Goal: Task Accomplishment & Management: Manage account settings

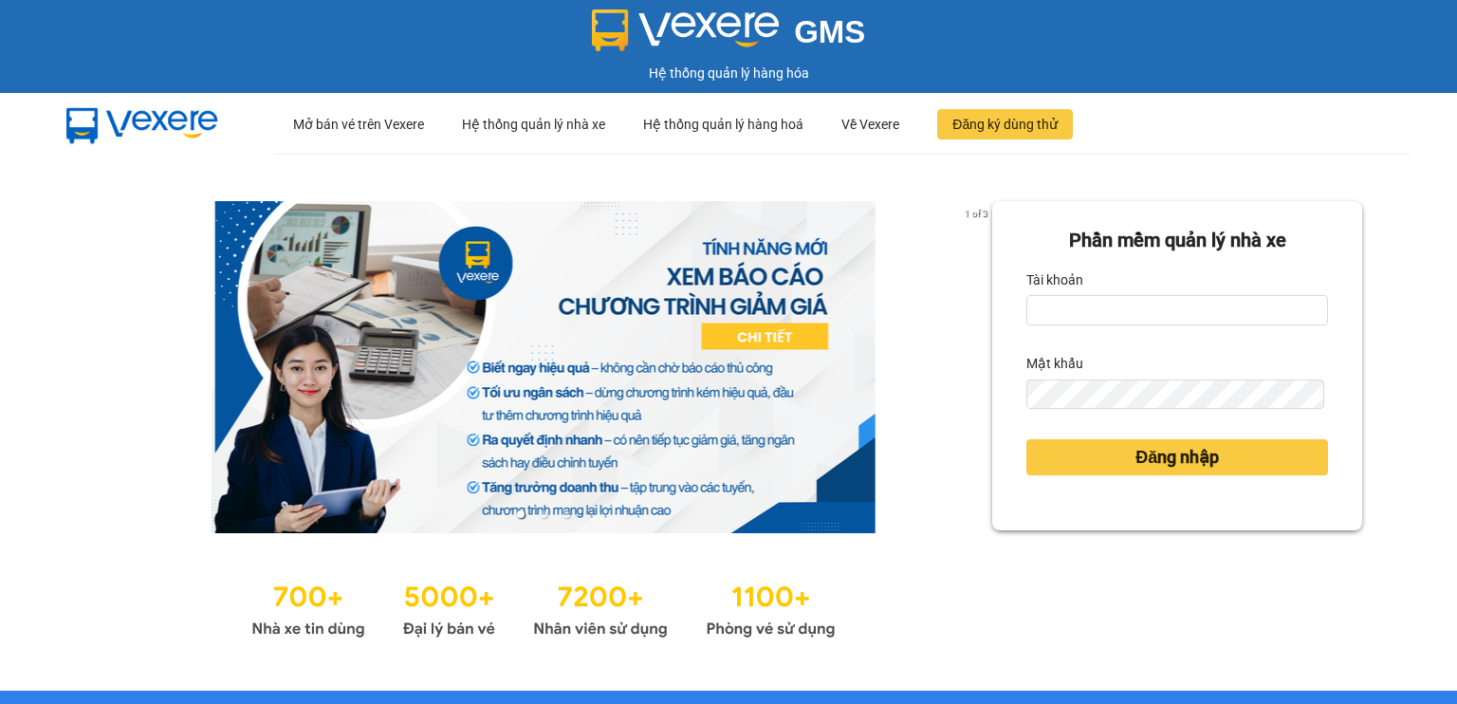
click at [1058, 333] on form "Phần mềm quản lý nhà xe Tài khoản Mật khẩu Đăng nhập" at bounding box center [1177, 366] width 302 height 280
click at [1054, 314] on input "Tài khoản" at bounding box center [1177, 310] width 302 height 30
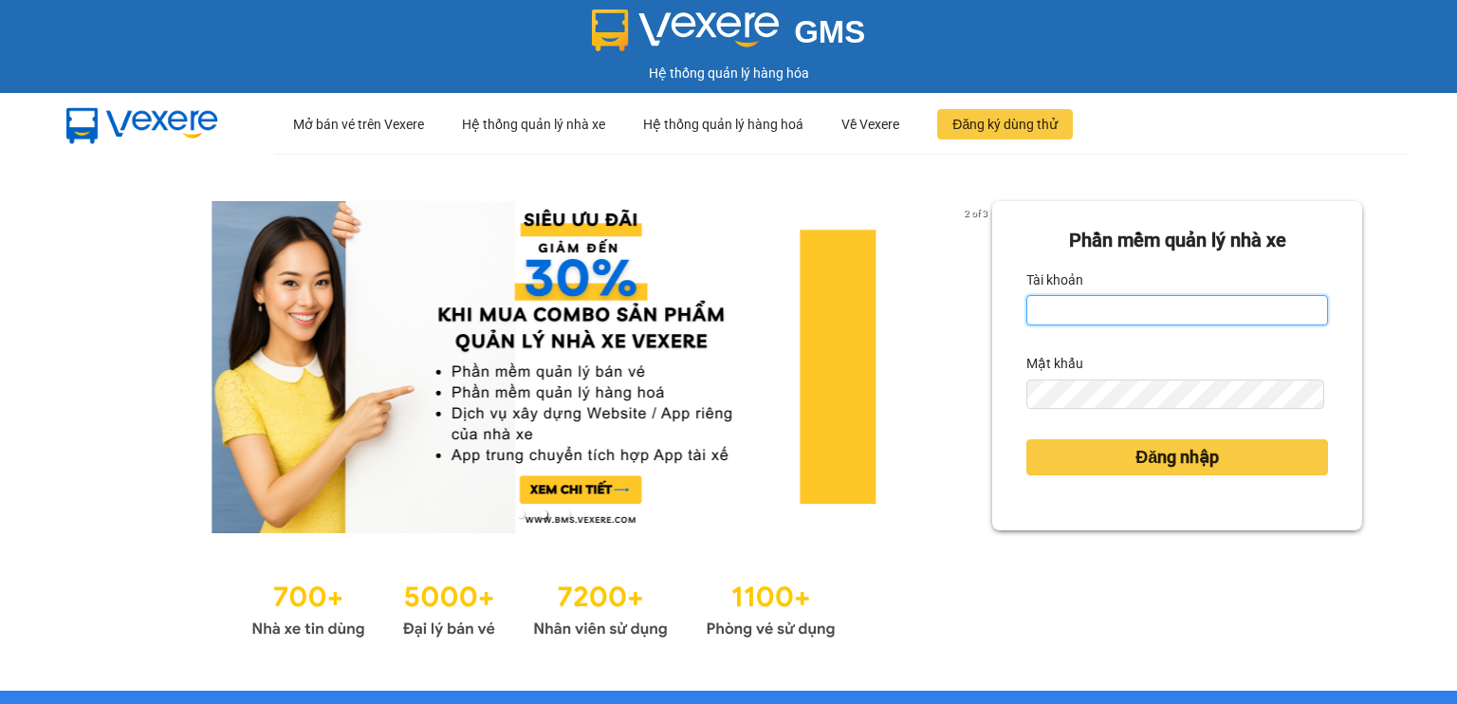
type input "ngai.vie"
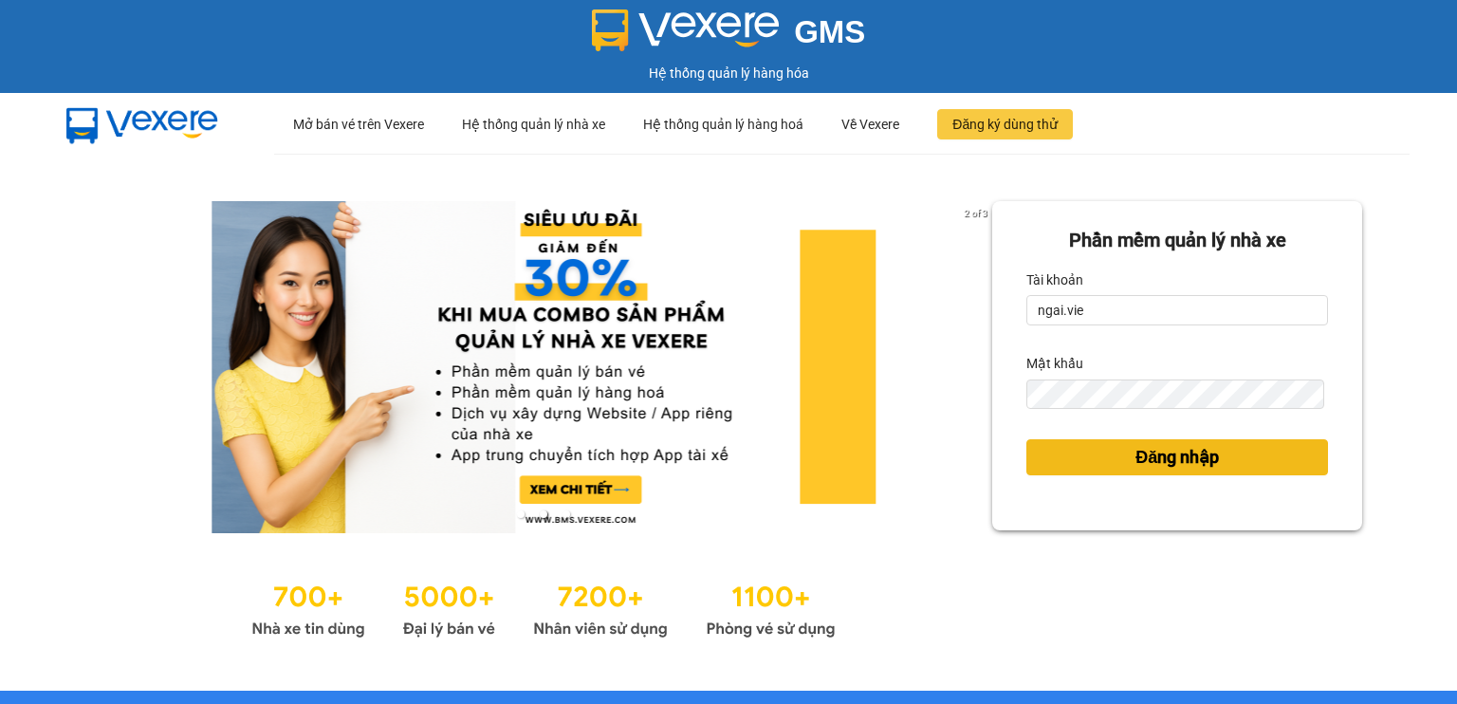
click at [1139, 459] on span "Đăng nhập" at bounding box center [1176, 457] width 83 height 27
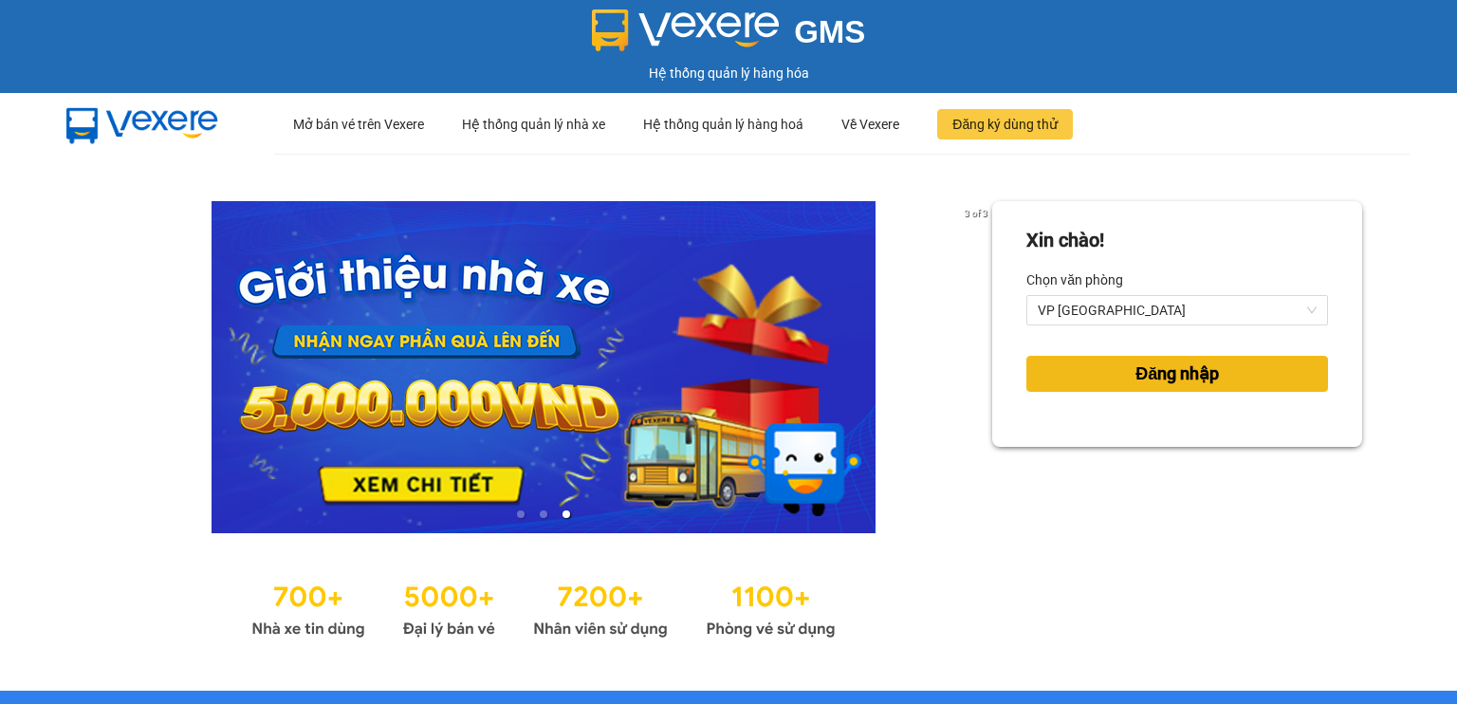
click at [1058, 379] on button "Đăng nhập" at bounding box center [1177, 374] width 302 height 36
